Goal: Task Accomplishment & Management: Use online tool/utility

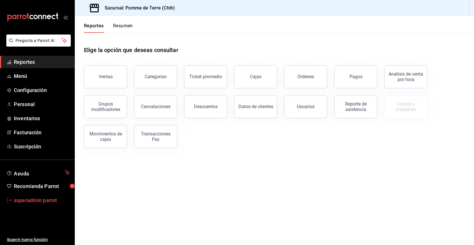
click at [47, 200] on span "superadmin parrot" at bounding box center [42, 200] width 56 height 8
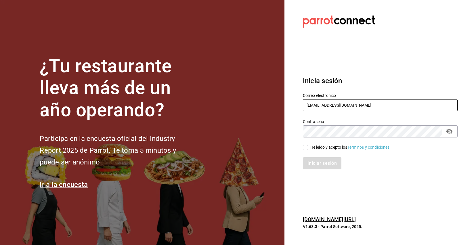
click at [352, 104] on input "[EMAIL_ADDRESS][DOMAIN_NAME]" at bounding box center [380, 105] width 155 height 12
type input "[EMAIL_ADDRESS][DOMAIN_NAME]"
click at [305, 148] on input "He leído y acepto los Términos y condiciones." at bounding box center [305, 147] width 5 height 5
checkbox input "true"
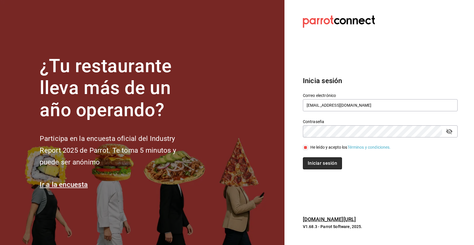
click at [316, 163] on button "Iniciar sesión" at bounding box center [322, 163] width 39 height 12
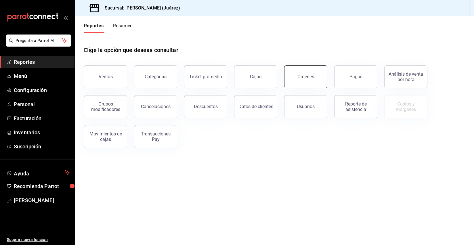
click at [310, 81] on button "Órdenes" at bounding box center [305, 76] width 43 height 23
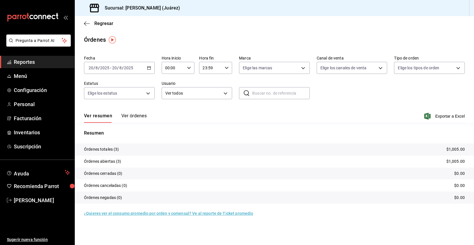
click at [137, 66] on div "2025-08-20 20 / 8 / 2025 - 2025-08-20 20 / 8 / 2025" at bounding box center [119, 68] width 71 height 12
click at [114, 98] on span "Ayer" at bounding box center [111, 98] width 45 height 6
click at [122, 70] on span "/" at bounding box center [123, 68] width 2 height 5
click at [112, 149] on span "Rango de fechas" at bounding box center [111, 150] width 45 height 6
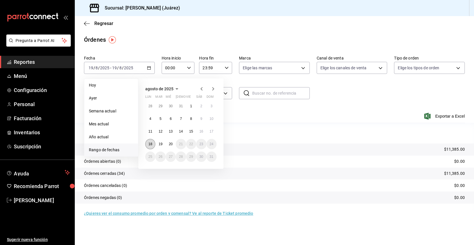
click at [151, 144] on abbr "18" at bounding box center [150, 144] width 4 height 4
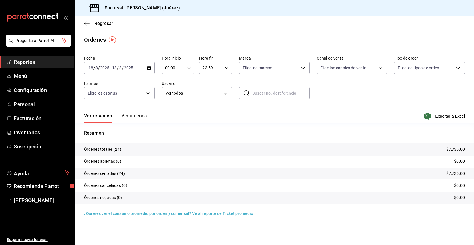
click at [190, 69] on icon "button" at bounding box center [189, 68] width 4 height 4
click at [212, 68] on div at bounding box center [237, 122] width 474 height 245
click at [212, 68] on input "23:59" at bounding box center [210, 68] width 23 height 12
click at [208, 103] on span "14" at bounding box center [207, 103] width 7 height 5
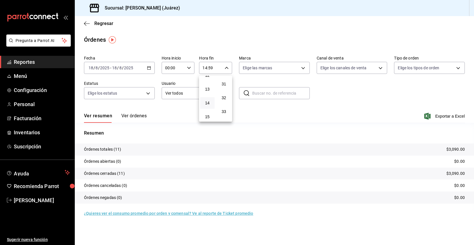
scroll to position [398, 0]
click at [224, 99] on span "30" at bounding box center [223, 99] width 7 height 5
type input "14:30"
click at [129, 66] on div at bounding box center [237, 122] width 474 height 245
click at [129, 66] on input "2025" at bounding box center [129, 68] width 10 height 5
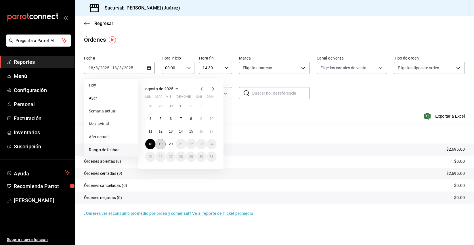
click at [161, 145] on abbr "19" at bounding box center [160, 144] width 4 height 4
click at [160, 144] on abbr "19" at bounding box center [160, 144] width 4 height 4
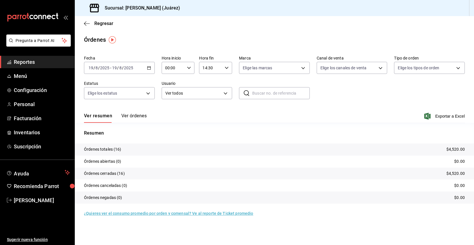
click at [142, 69] on div "2025-08-19 19 / 8 / 2025 - 2025-08-19 19 / 8 / 2025" at bounding box center [119, 68] width 71 height 12
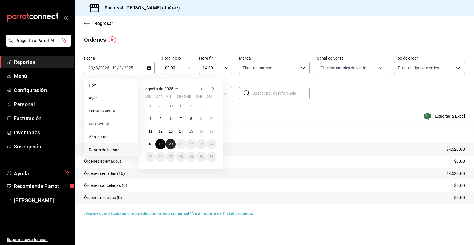
click at [168, 140] on button "20" at bounding box center [171, 144] width 10 height 10
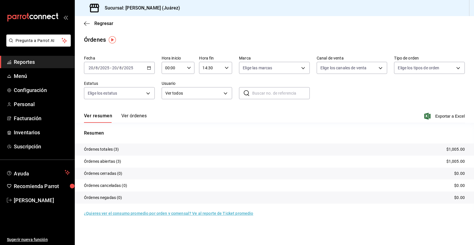
click at [133, 72] on div "2025-08-20 20 / 8 / 2025 - 2025-08-20 20 / 8 / 2025" at bounding box center [119, 68] width 71 height 12
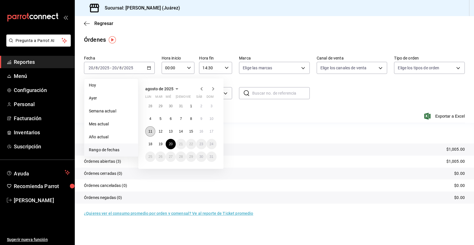
click at [148, 130] on button "11" at bounding box center [150, 131] width 10 height 10
click at [201, 129] on button "16" at bounding box center [201, 131] width 10 height 10
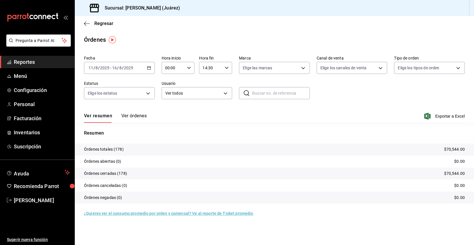
click at [130, 68] on input "2025" at bounding box center [129, 68] width 10 height 5
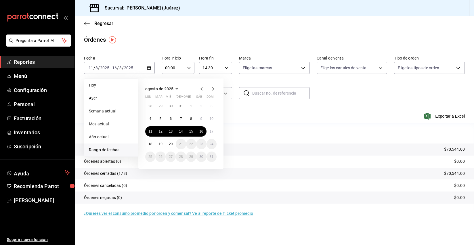
click at [287, 111] on div "Ver resumen Ver órdenes Exportar a Excel" at bounding box center [274, 114] width 381 height 17
